Goal: Task Accomplishment & Management: Use online tool/utility

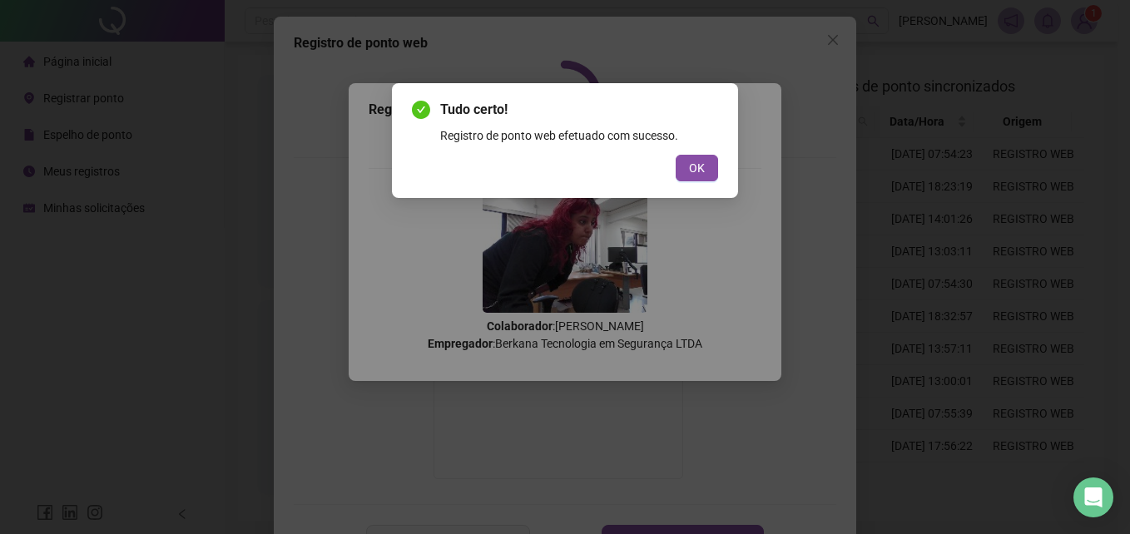
scroll to position [61, 0]
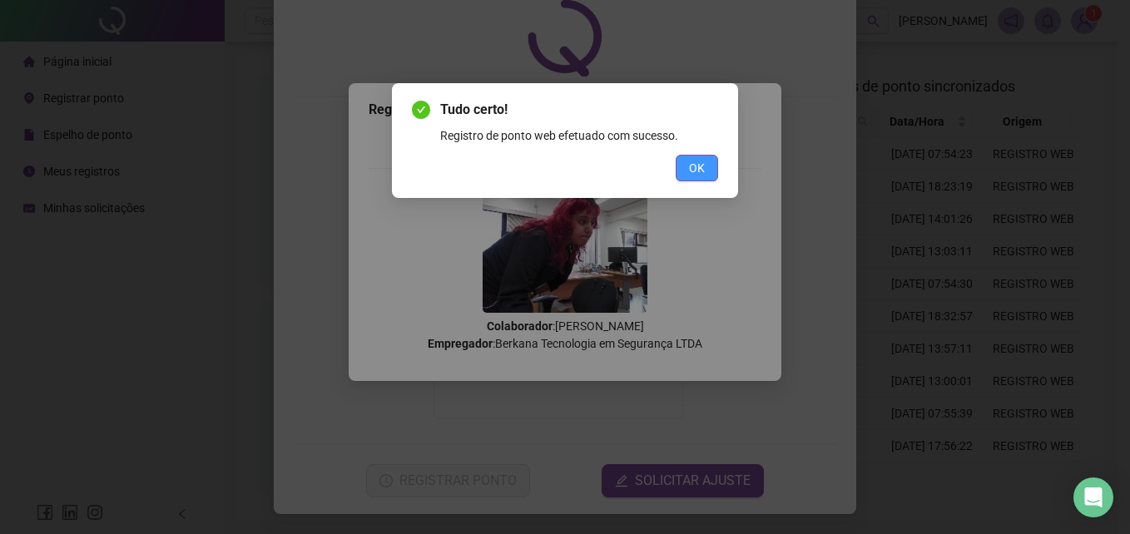
click at [688, 161] on button "OK" at bounding box center [696, 168] width 42 height 27
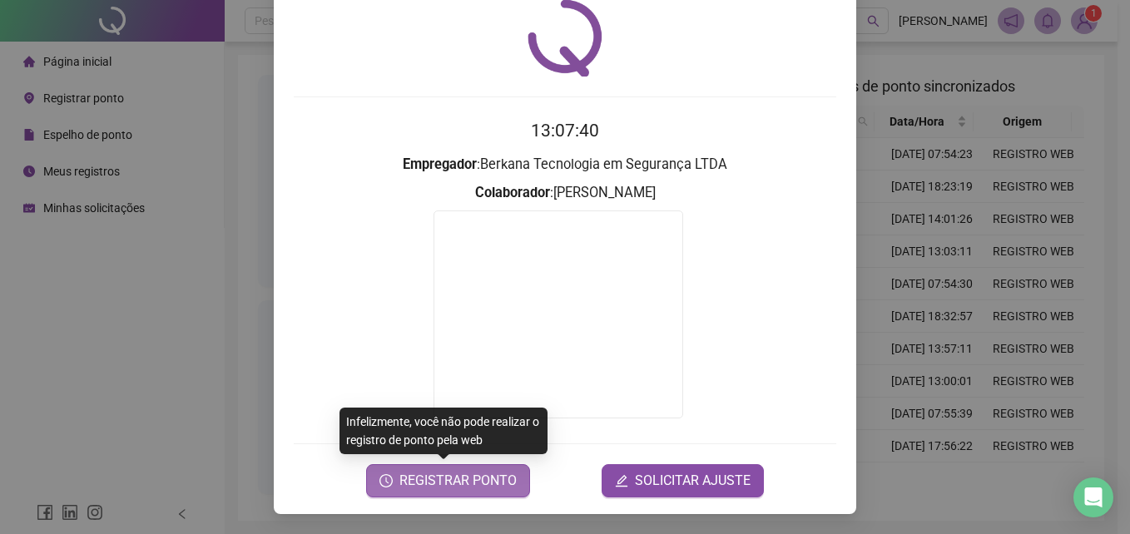
click at [501, 468] on button "REGISTRAR PONTO" at bounding box center [448, 480] width 164 height 33
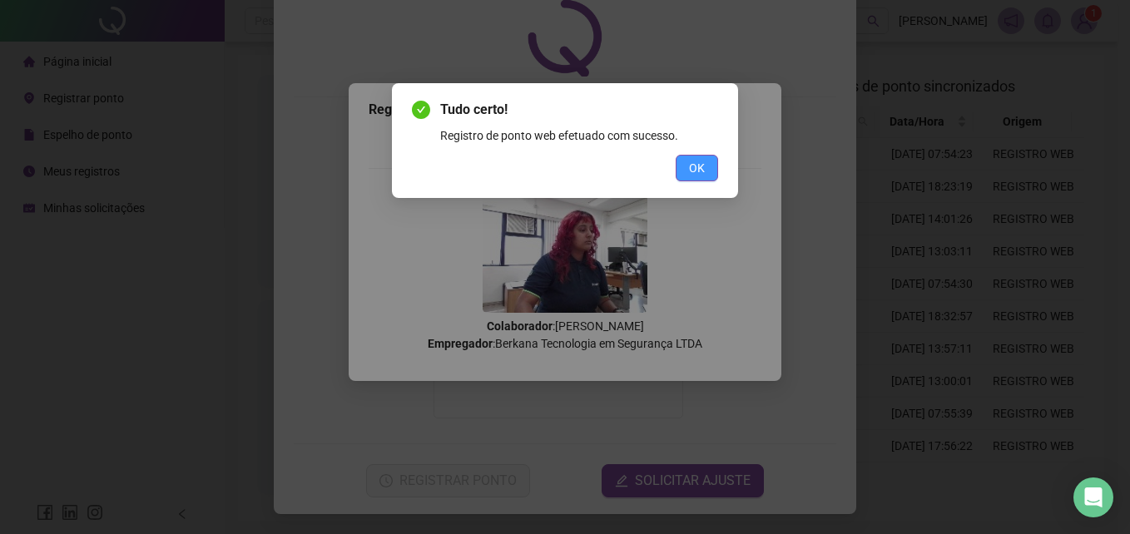
click at [706, 165] on button "OK" at bounding box center [696, 168] width 42 height 27
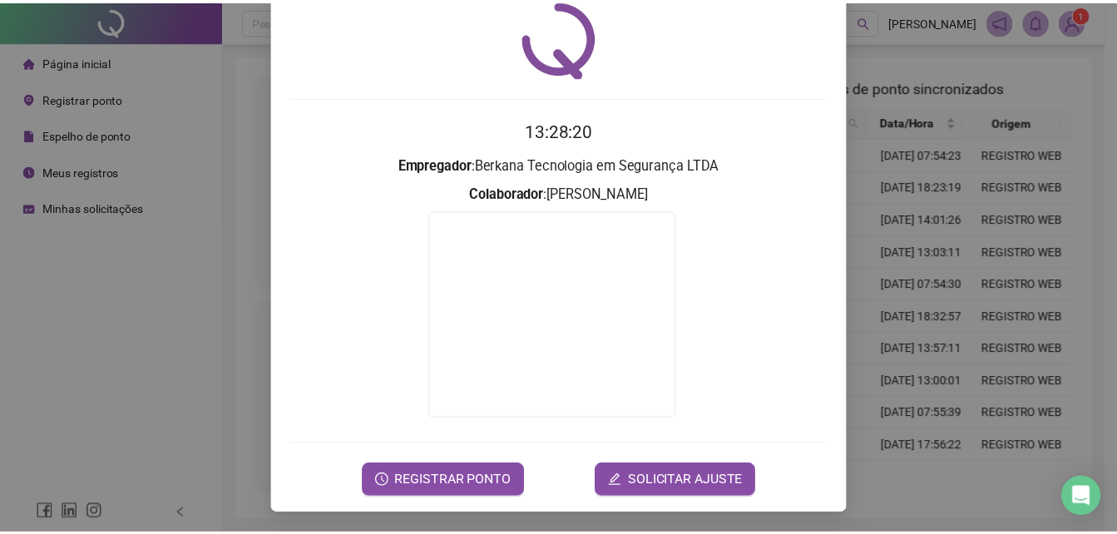
scroll to position [0, 0]
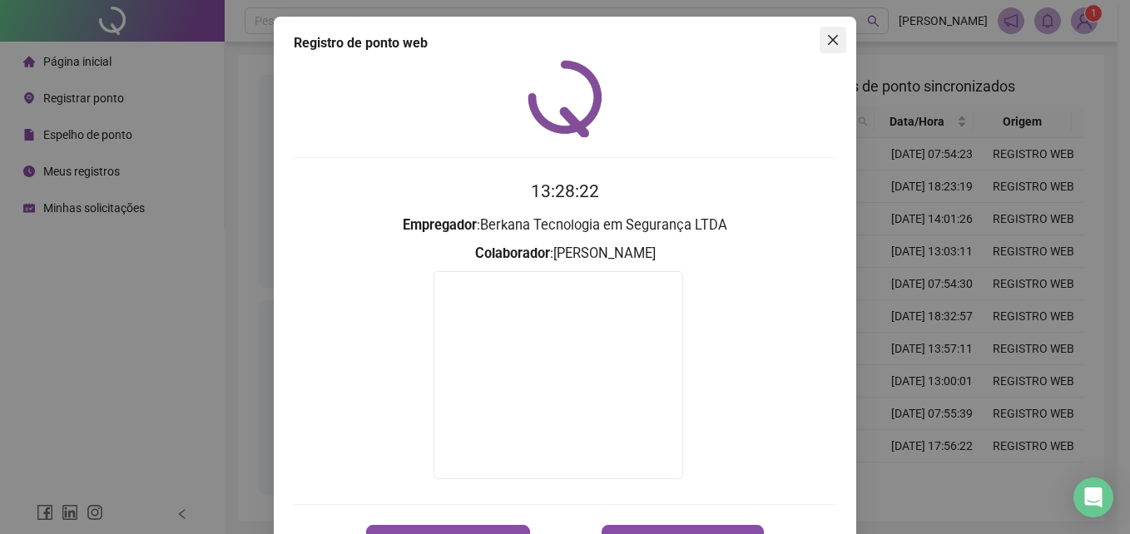
click at [828, 39] on icon "close" at bounding box center [833, 40] width 10 height 10
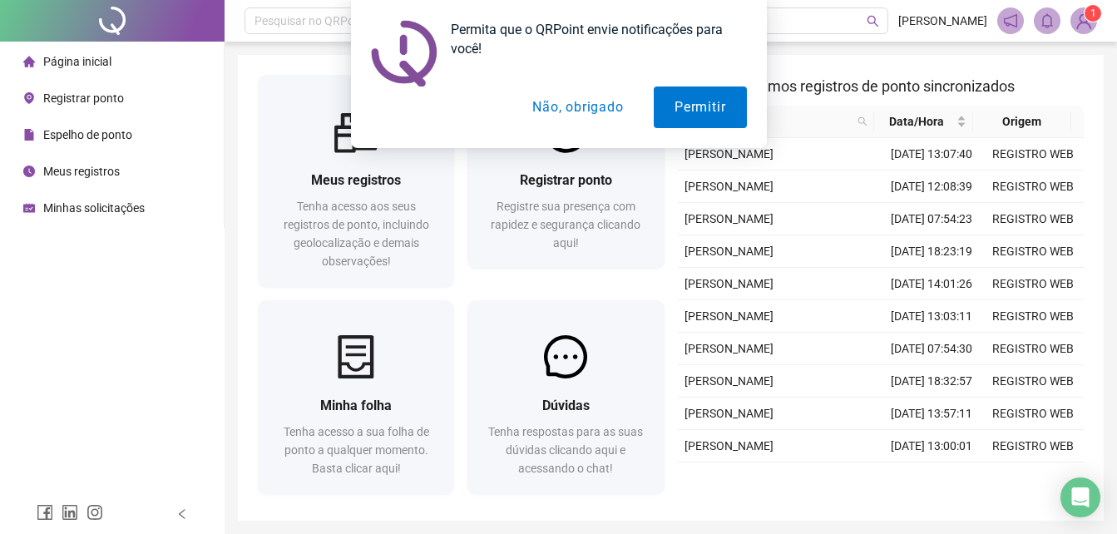
click at [595, 108] on button "Não, obrigado" at bounding box center [578, 108] width 132 height 42
